Goal: Task Accomplishment & Management: Complete application form

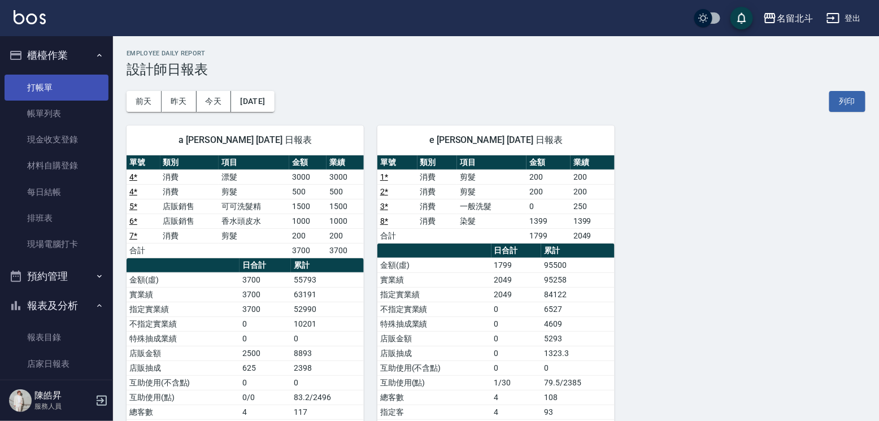
click at [54, 84] on link "打帳單" at bounding box center [57, 88] width 104 height 26
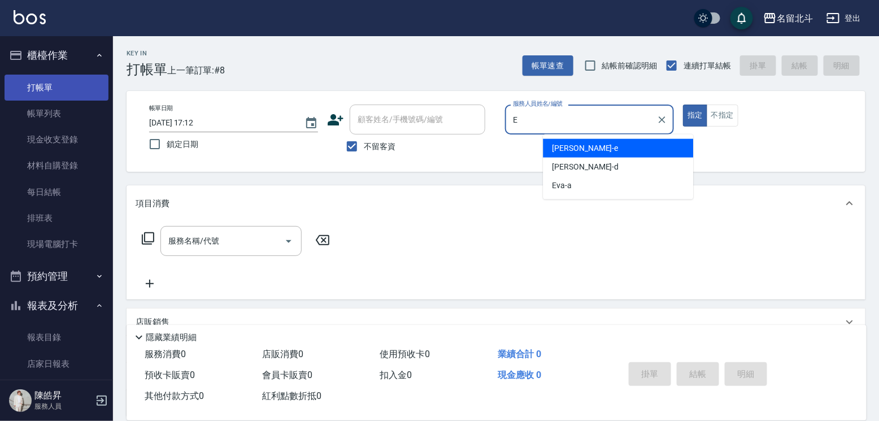
type input "[PERSON_NAME]-e"
type button "true"
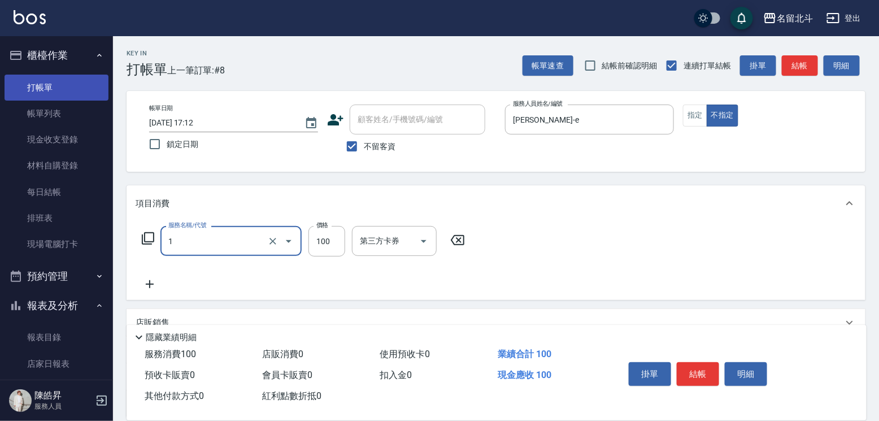
type input "剪髮(1)"
type input "118"
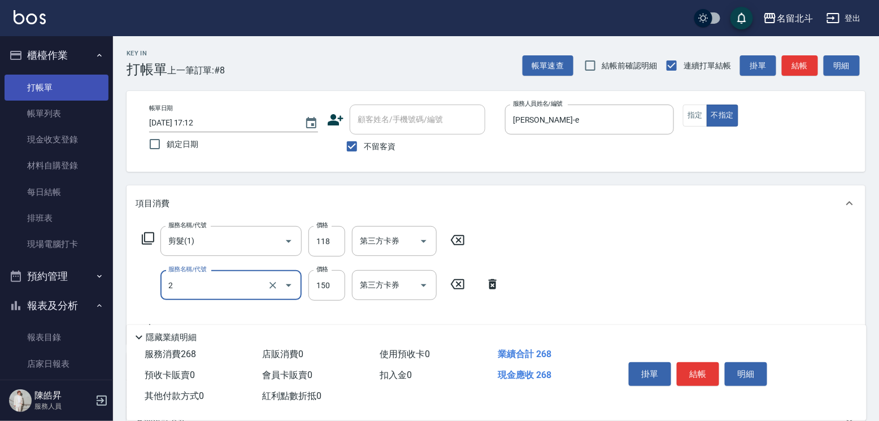
type input "一般洗髮(2)"
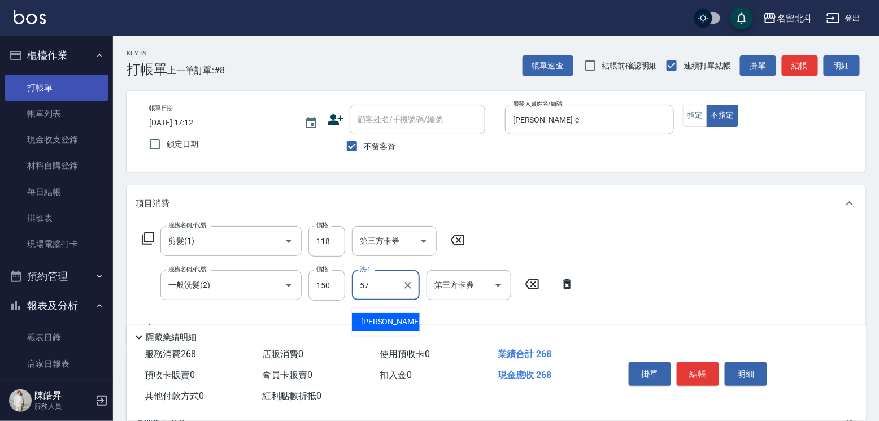
type input "[PERSON_NAME]-57"
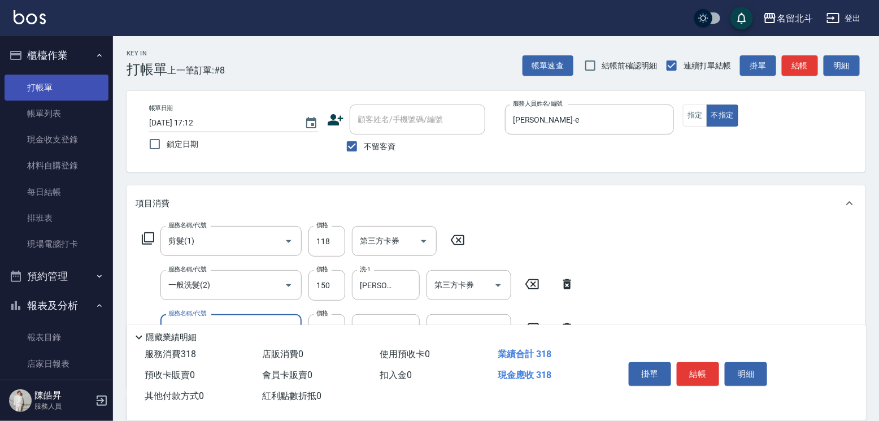
type input "精油(3)"
type input "[PERSON_NAME]-57"
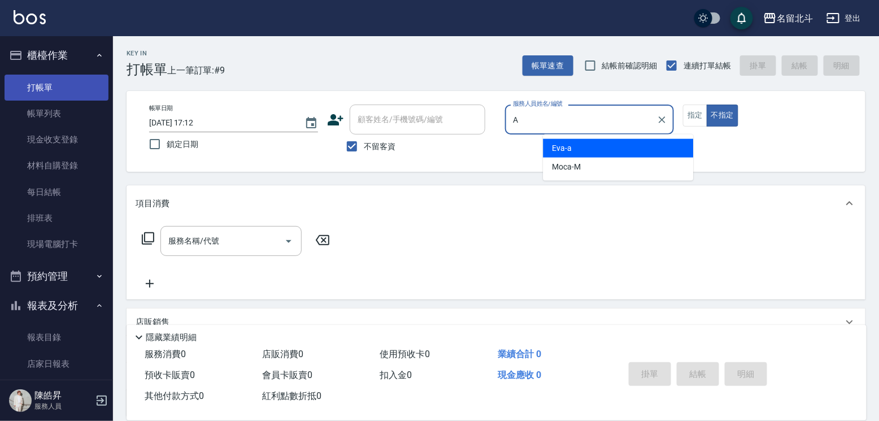
type input "[PERSON_NAME]-a"
type button "false"
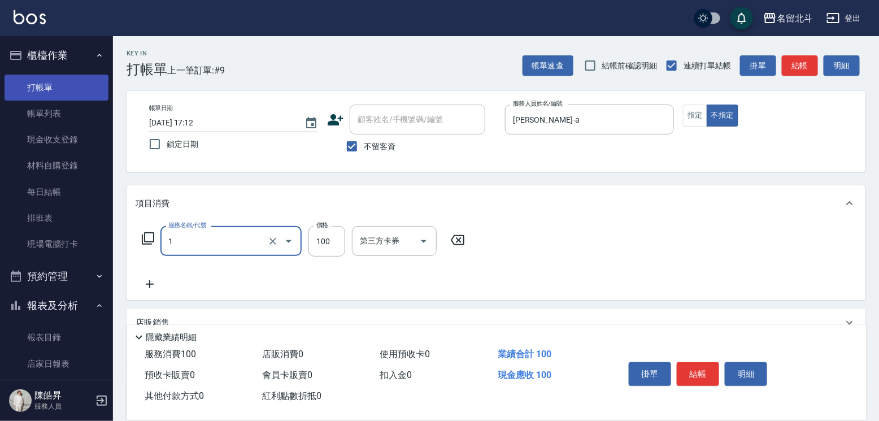
type input "剪髮(1)"
type input "168"
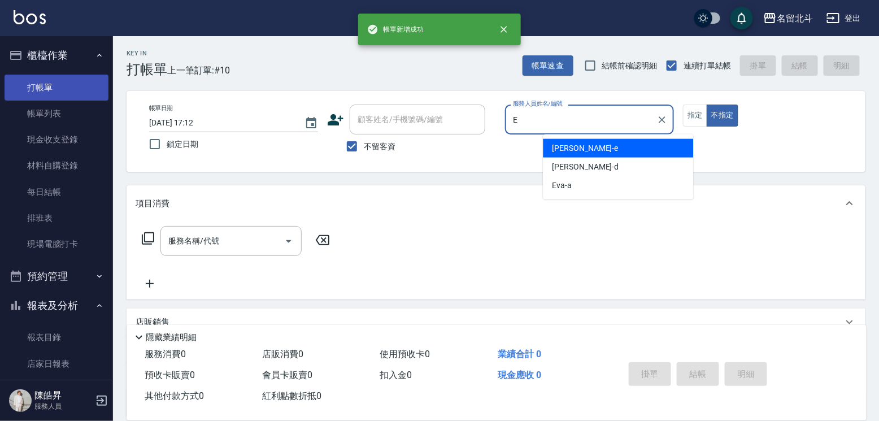
type input "[PERSON_NAME]-e"
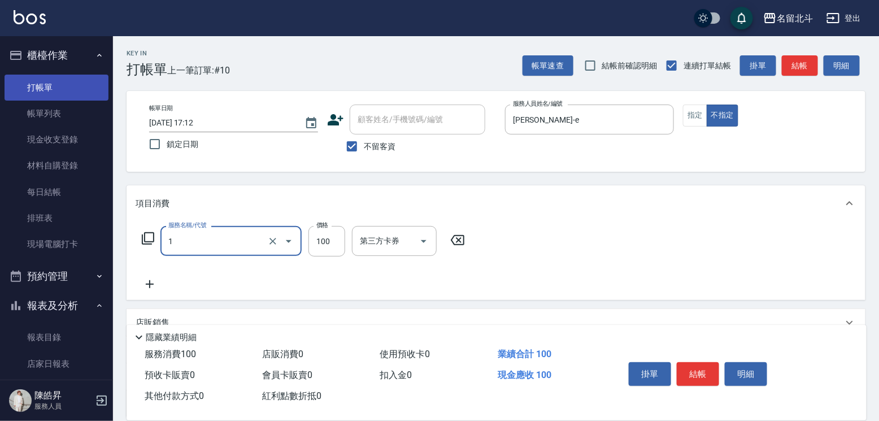
type input "剪髮(1)"
type input "168"
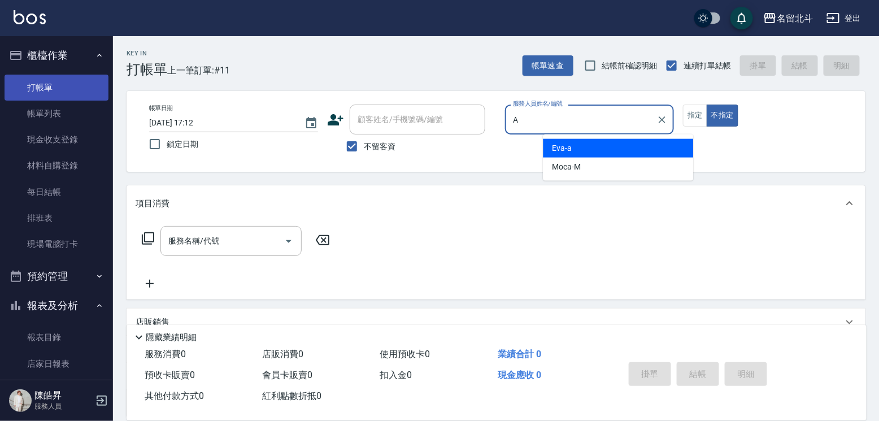
type input "[PERSON_NAME]-a"
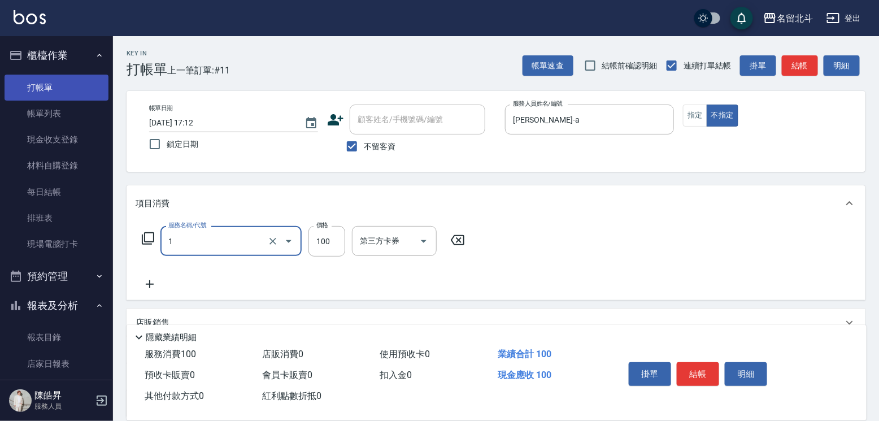
type input "剪髮(1)"
type input "168"
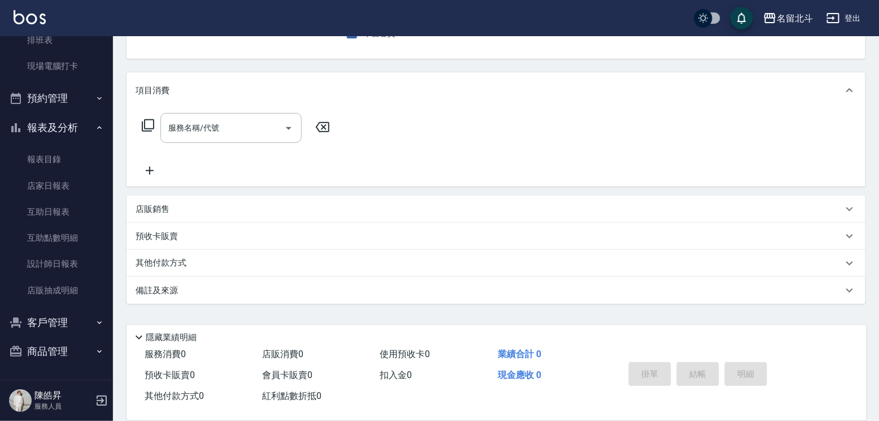
scroll to position [190, 0]
click at [77, 252] on link "設計師日報表" at bounding box center [57, 264] width 104 height 26
